Goal: Task Accomplishment & Management: Manage account settings

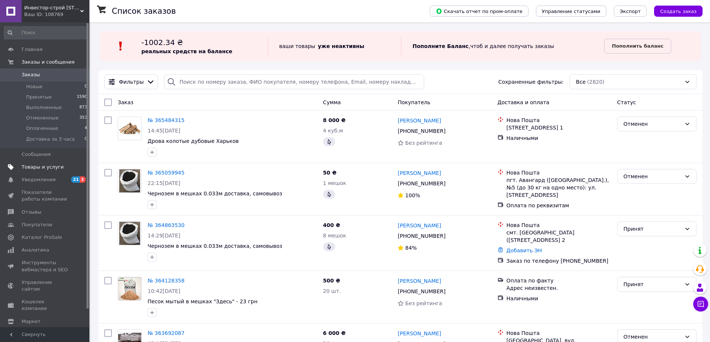
click at [40, 165] on span "Товары и услуги" at bounding box center [43, 167] width 42 height 7
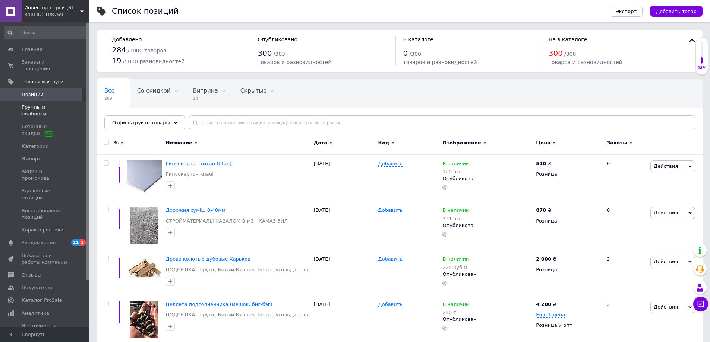
click at [51, 104] on span "Группы и подборки" at bounding box center [45, 110] width 47 height 13
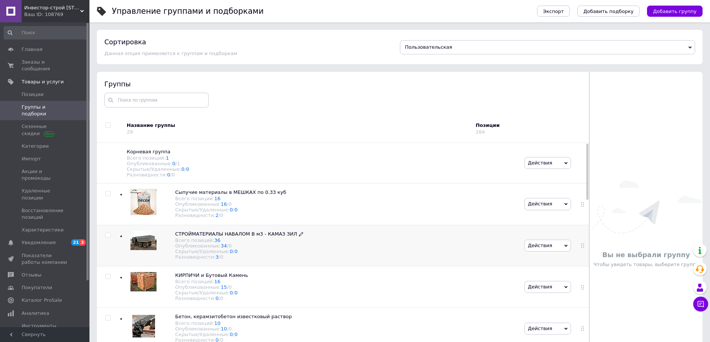
click at [237, 237] on span "СТРОЙМАТЕРИАЛЫ НАВАЛОМ В м3 - КАМАЗ ЗИЛ" at bounding box center [236, 234] width 122 height 6
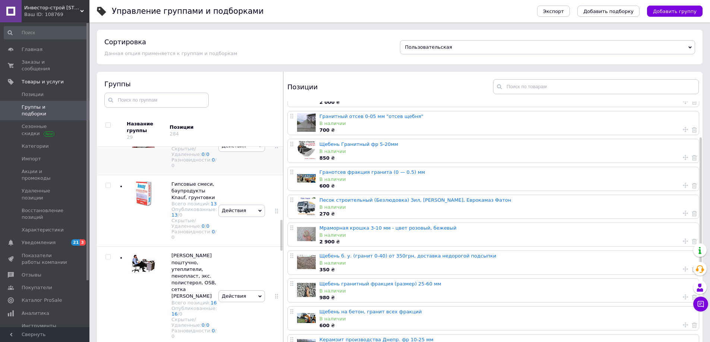
scroll to position [664, 0]
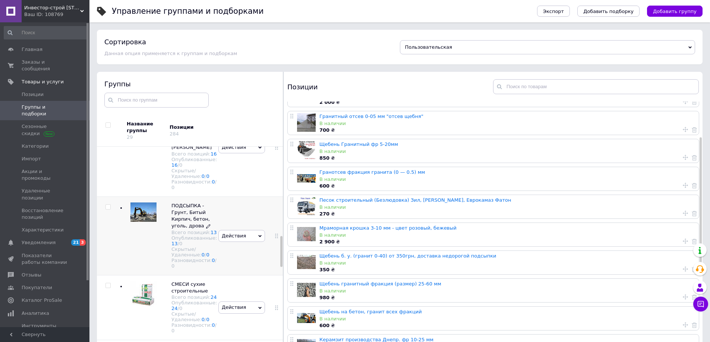
click at [187, 229] on span "ПОДСЫПКА - Грунт, Битый Кирпич, бетон, уголь, дрова" at bounding box center [190, 216] width 38 height 26
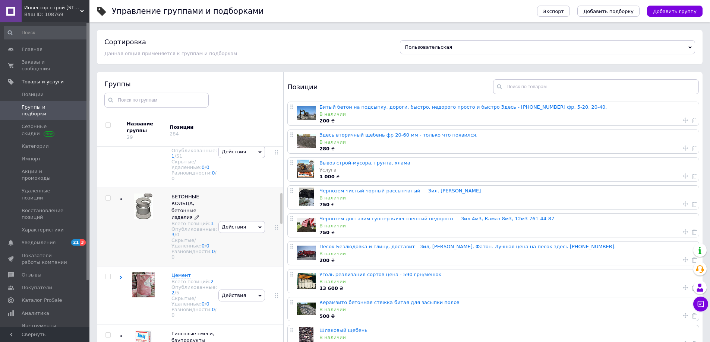
scroll to position [291, 0]
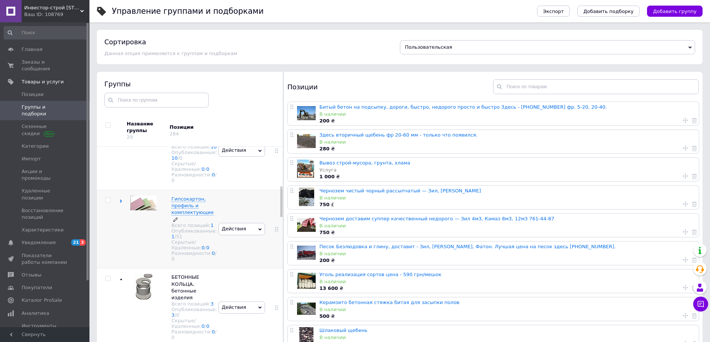
click at [184, 215] on span "Гипсокартон, профиль и комплектующие" at bounding box center [192, 205] width 42 height 19
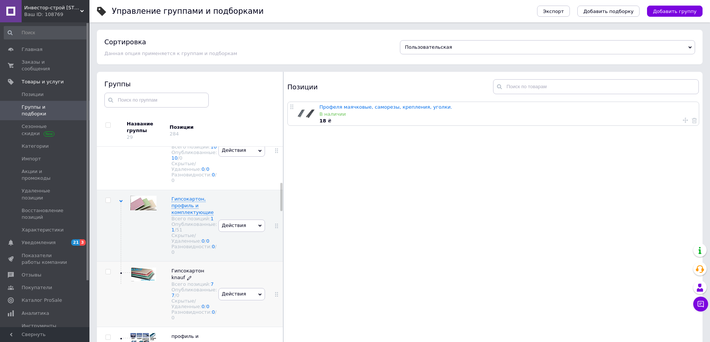
click at [187, 280] on icon at bounding box center [189, 278] width 4 height 4
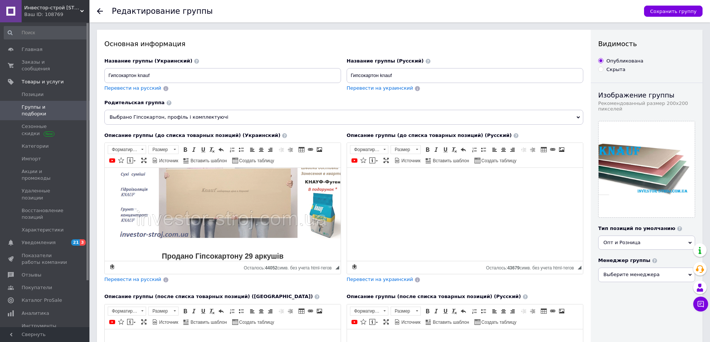
scroll to position [447, 0]
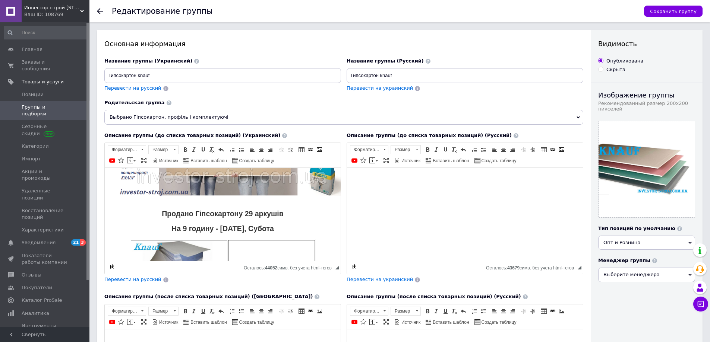
click at [285, 225] on h2 "На 9 годину - [DATE], Субота" at bounding box center [223, 229] width 186 height 9
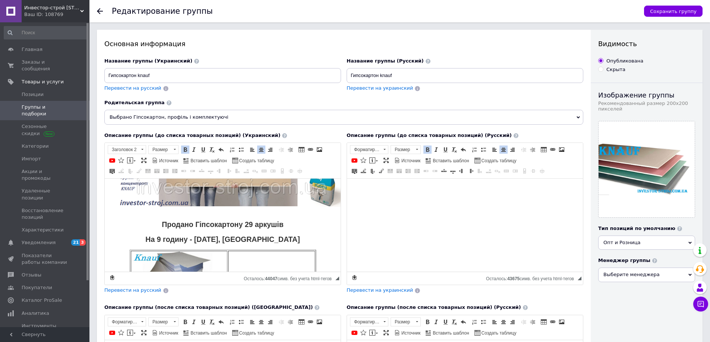
click at [206, 235] on strong "На 9 годину - [DATE], [GEOGRAPHIC_DATA]" at bounding box center [222, 239] width 154 height 8
click at [250, 220] on strong "Продано Гіпсокартону 29 аркушів" at bounding box center [223, 224] width 122 height 8
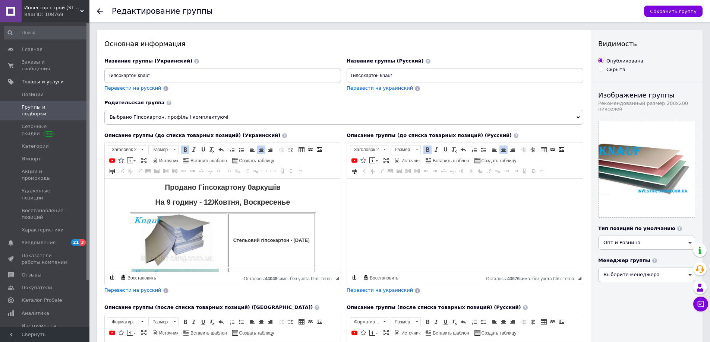
drag, startPoint x: 292, startPoint y: 231, endPoint x: 298, endPoint y: 244, distance: 14.3
click at [292, 232] on th "Стельовий гіпсокартон - [DATE]" at bounding box center [271, 241] width 87 height 54
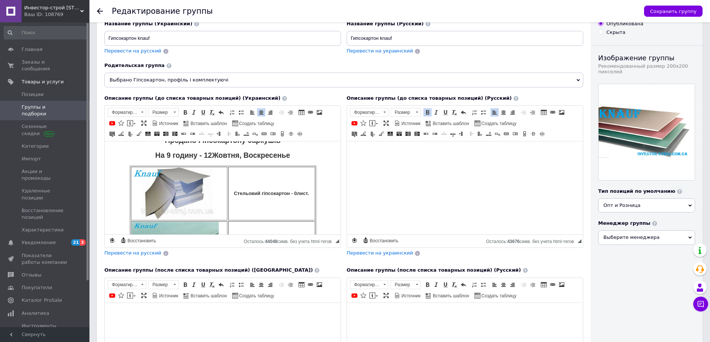
scroll to position [521, 0]
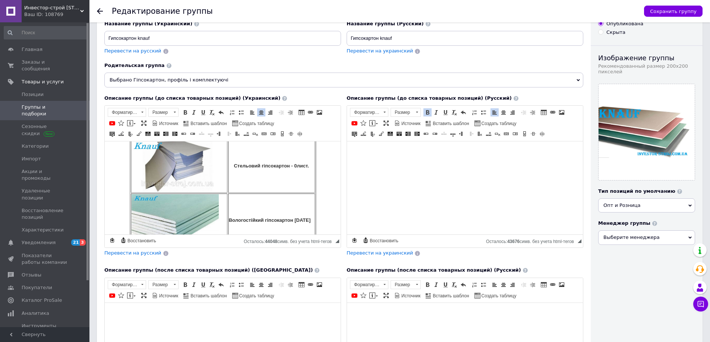
click at [295, 218] on strong "Вологостійкий гіпсокартон [DATE]" at bounding box center [270, 221] width 82 height 6
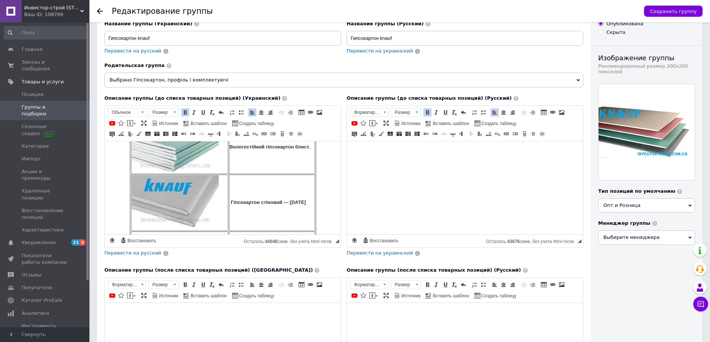
scroll to position [596, 0]
click at [288, 199] on strong "Гіпсокартон стіновий — [DATE]" at bounding box center [268, 202] width 75 height 6
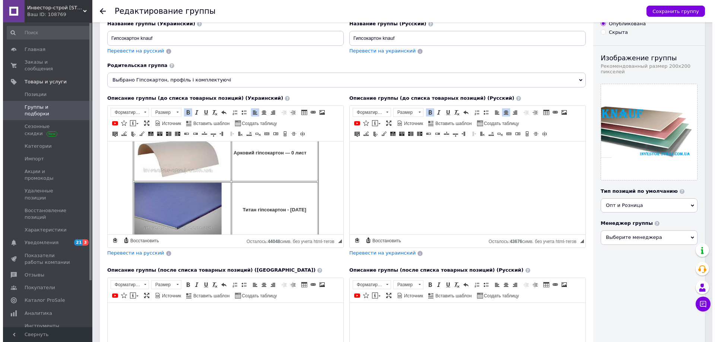
scroll to position [708, 0]
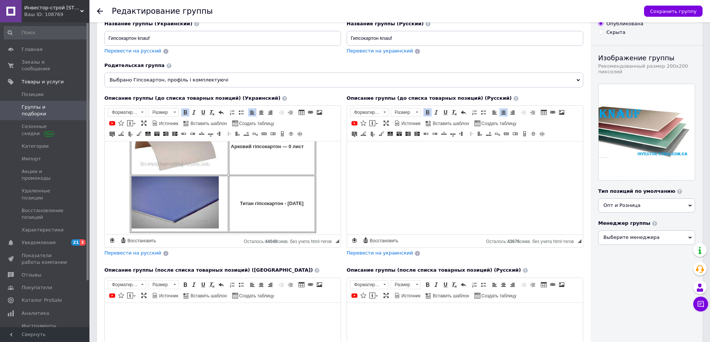
click at [286, 201] on strong "Титан гіпсокартон - [DATE]" at bounding box center [272, 204] width 64 height 6
click at [682, 7] on button "Сохранить группу" at bounding box center [673, 11] width 58 height 11
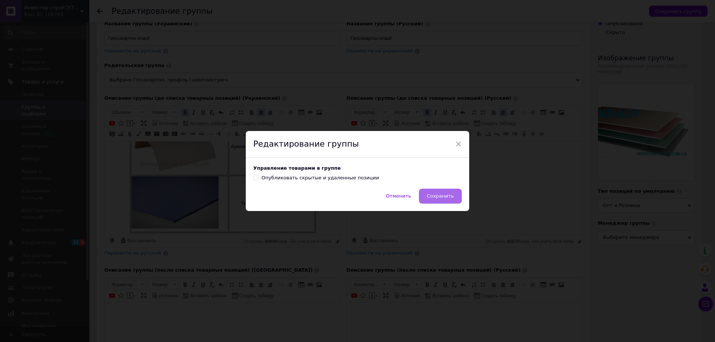
click at [440, 198] on span "Сохранить" at bounding box center [440, 196] width 27 height 6
